Goal: Find contact information

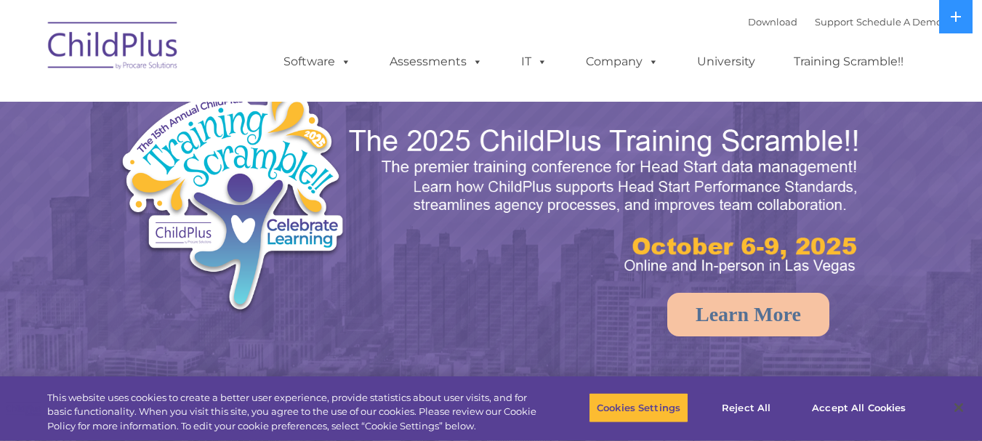
select select "MEDIUM"
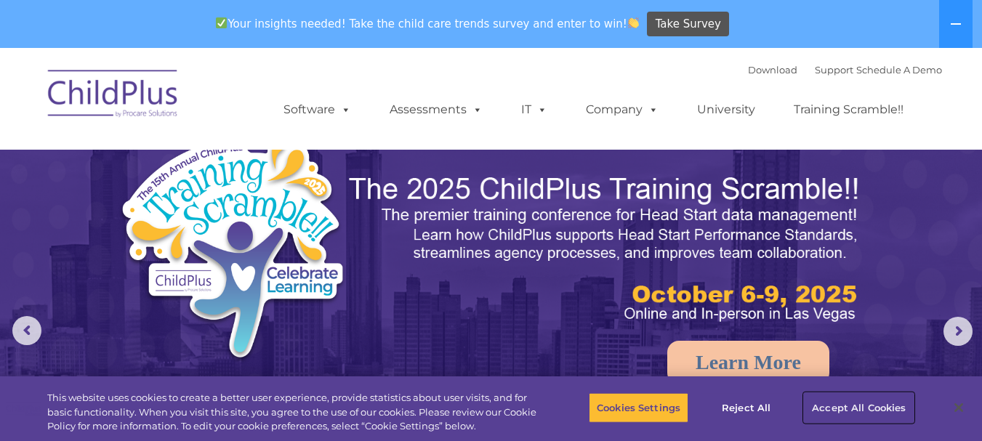
click at [844, 406] on button "Accept All Cookies" at bounding box center [859, 407] width 110 height 31
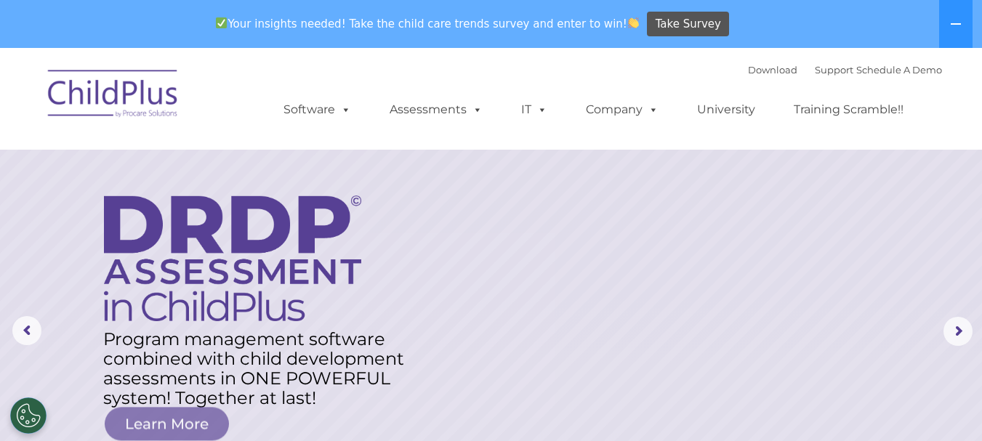
click at [134, 92] on img at bounding box center [113, 96] width 145 height 73
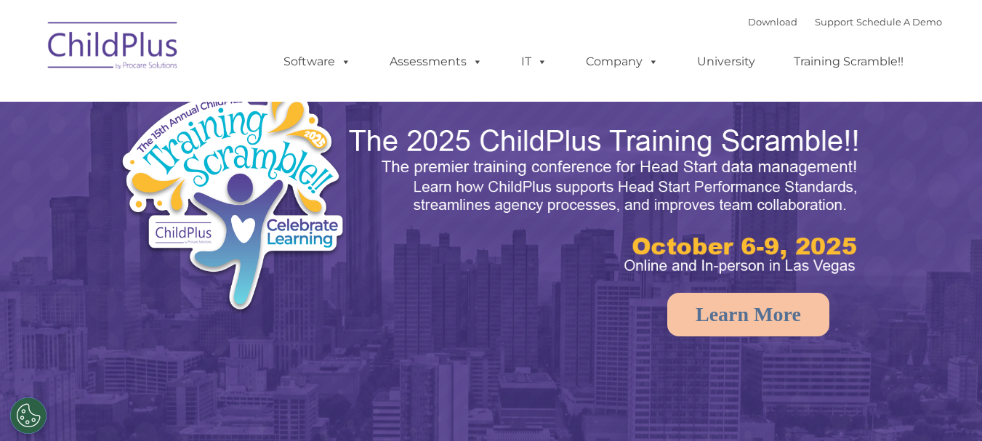
select select "MEDIUM"
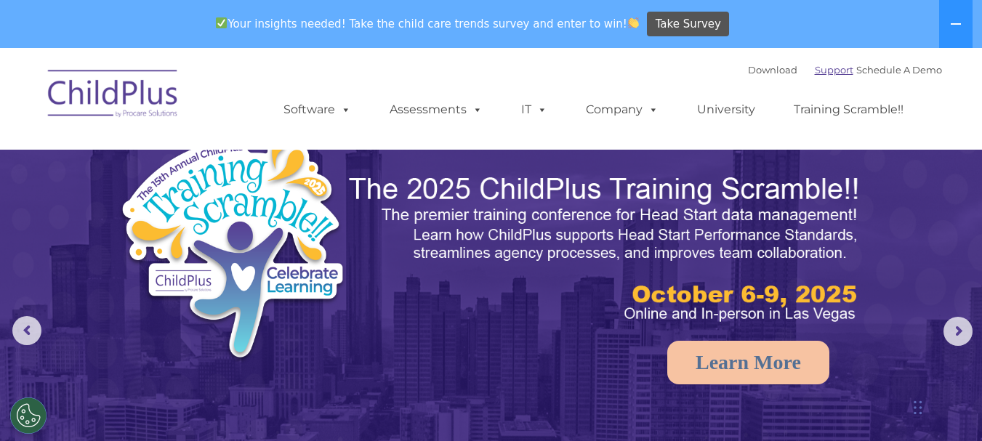
click at [822, 73] on link "Support" at bounding box center [833, 70] width 39 height 12
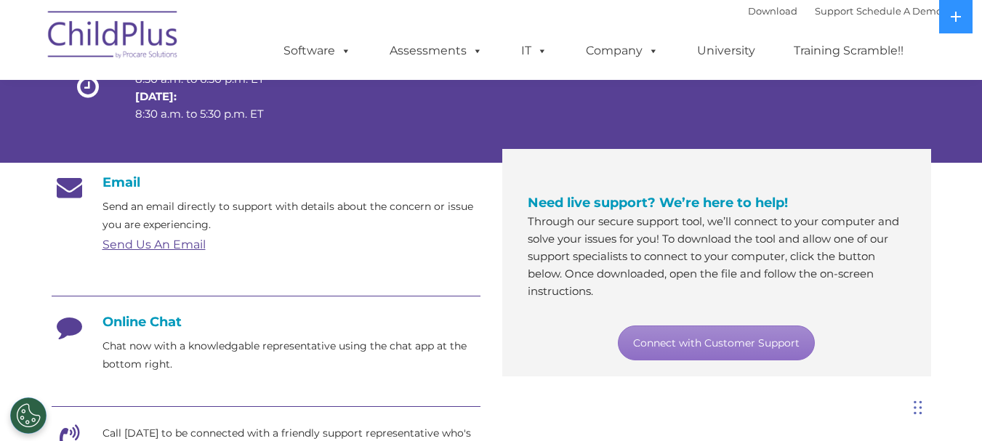
scroll to position [176, 0]
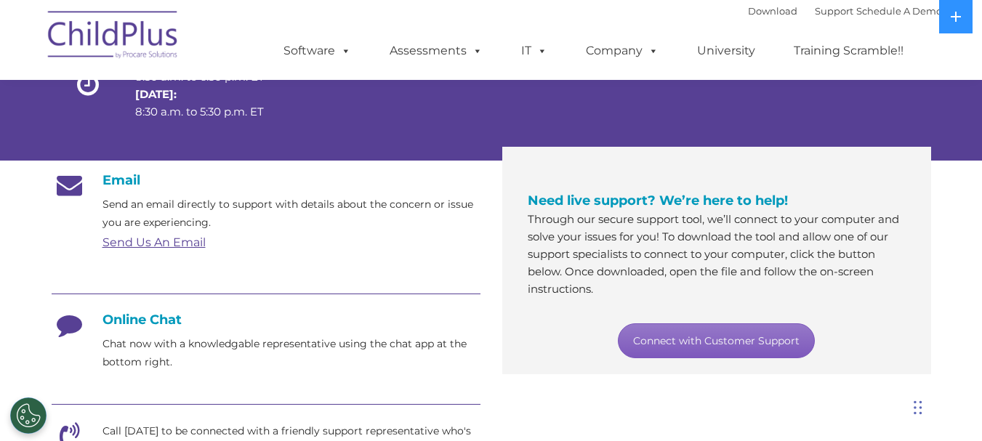
click at [743, 344] on link "Connect with Customer Support" at bounding box center [716, 340] width 197 height 35
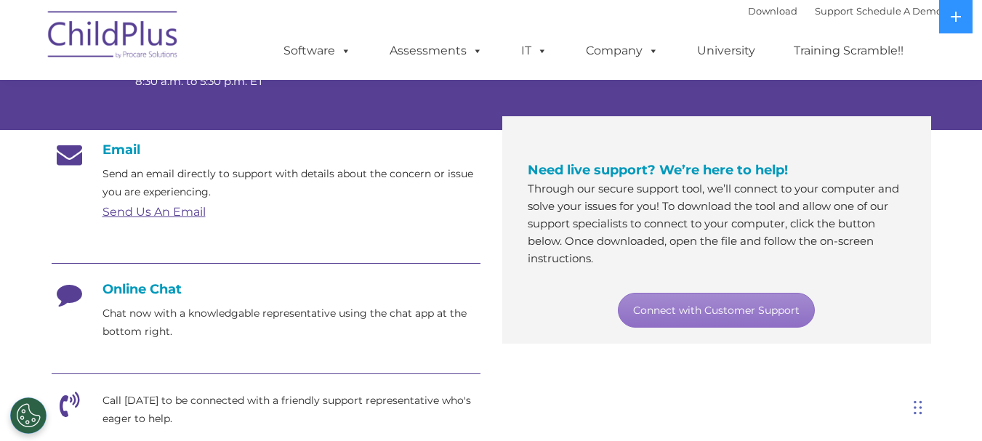
scroll to position [207, 0]
